Goal: Information Seeking & Learning: Learn about a topic

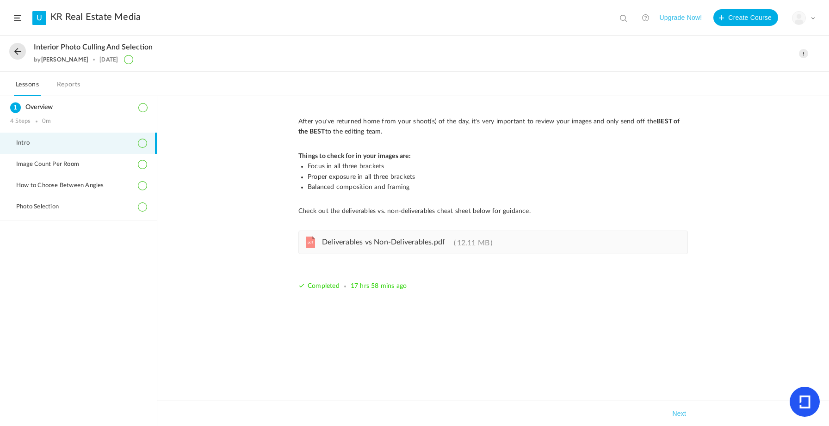
click at [672, 17] on button "Upgrade Now!" at bounding box center [680, 17] width 43 height 17
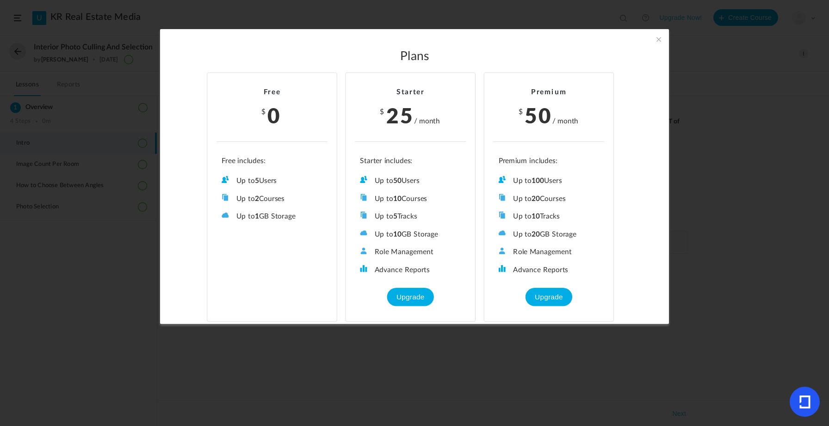
click at [659, 40] on span at bounding box center [659, 39] width 10 height 10
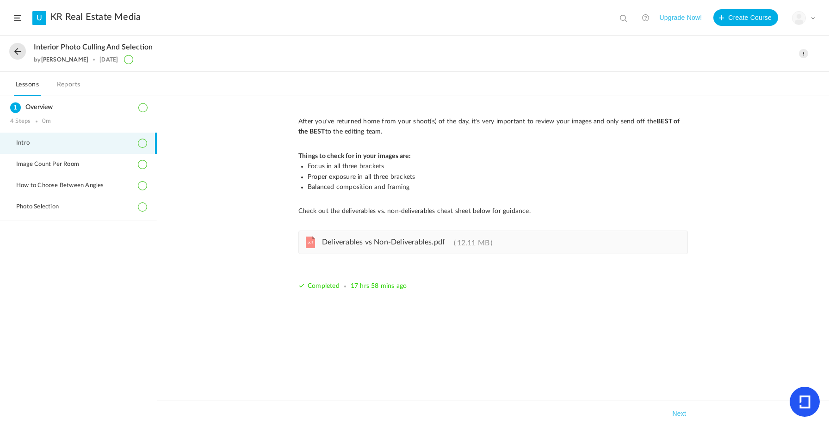
click at [20, 54] on button at bounding box center [17, 51] width 17 height 17
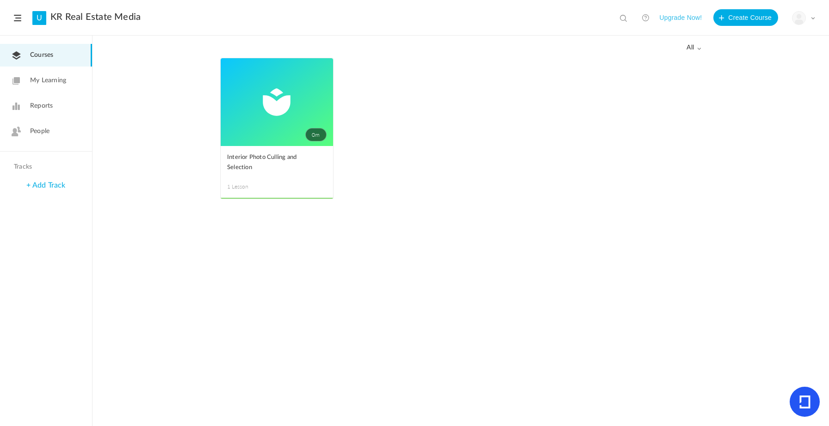
click at [273, 93] on link "0m" at bounding box center [277, 102] width 112 height 88
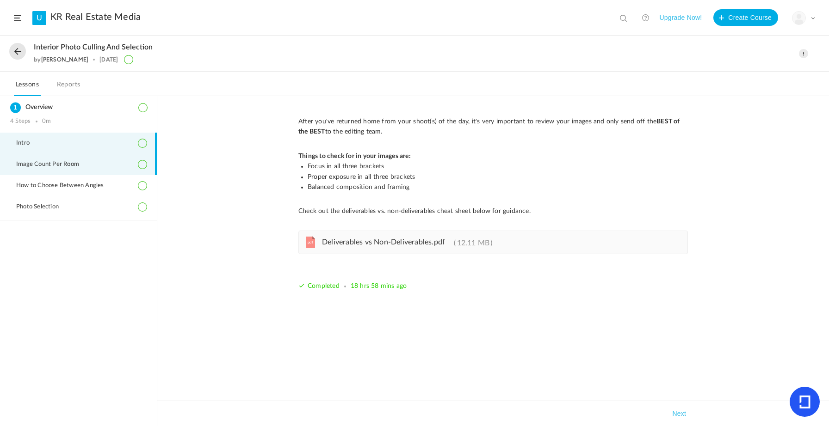
click at [68, 167] on span "Image Count Per Room" at bounding box center [53, 164] width 74 height 7
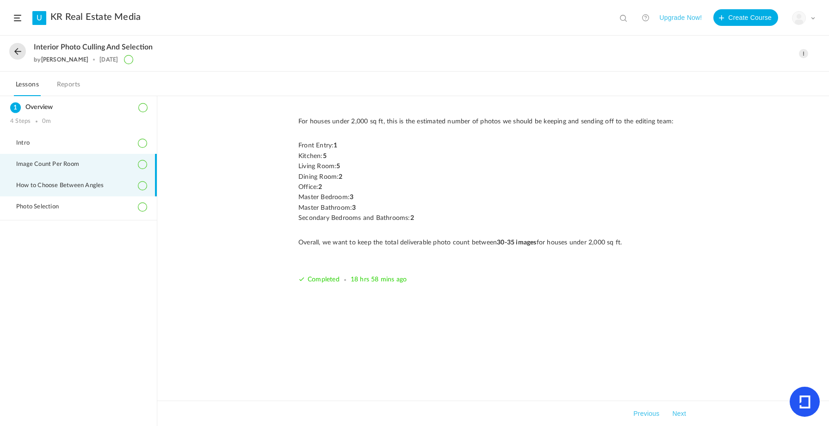
click at [68, 188] on span "How to Choose Between Angles" at bounding box center [65, 185] width 99 height 7
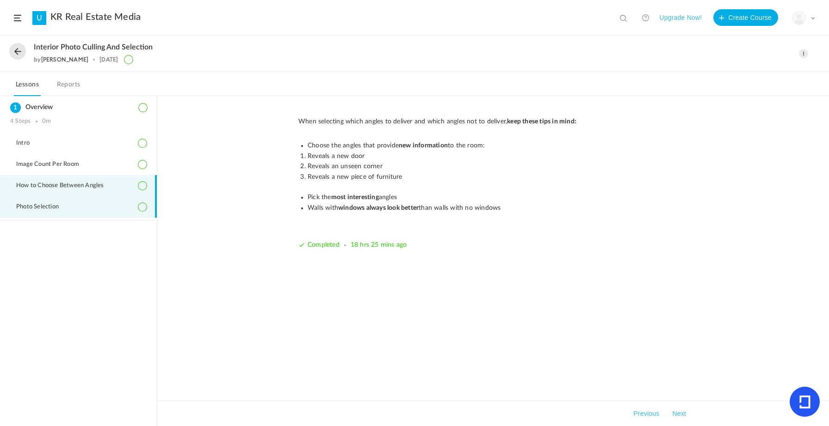
click at [66, 205] on span "Photo Selection" at bounding box center [43, 207] width 54 height 7
